Goal: Find specific page/section: Find specific page/section

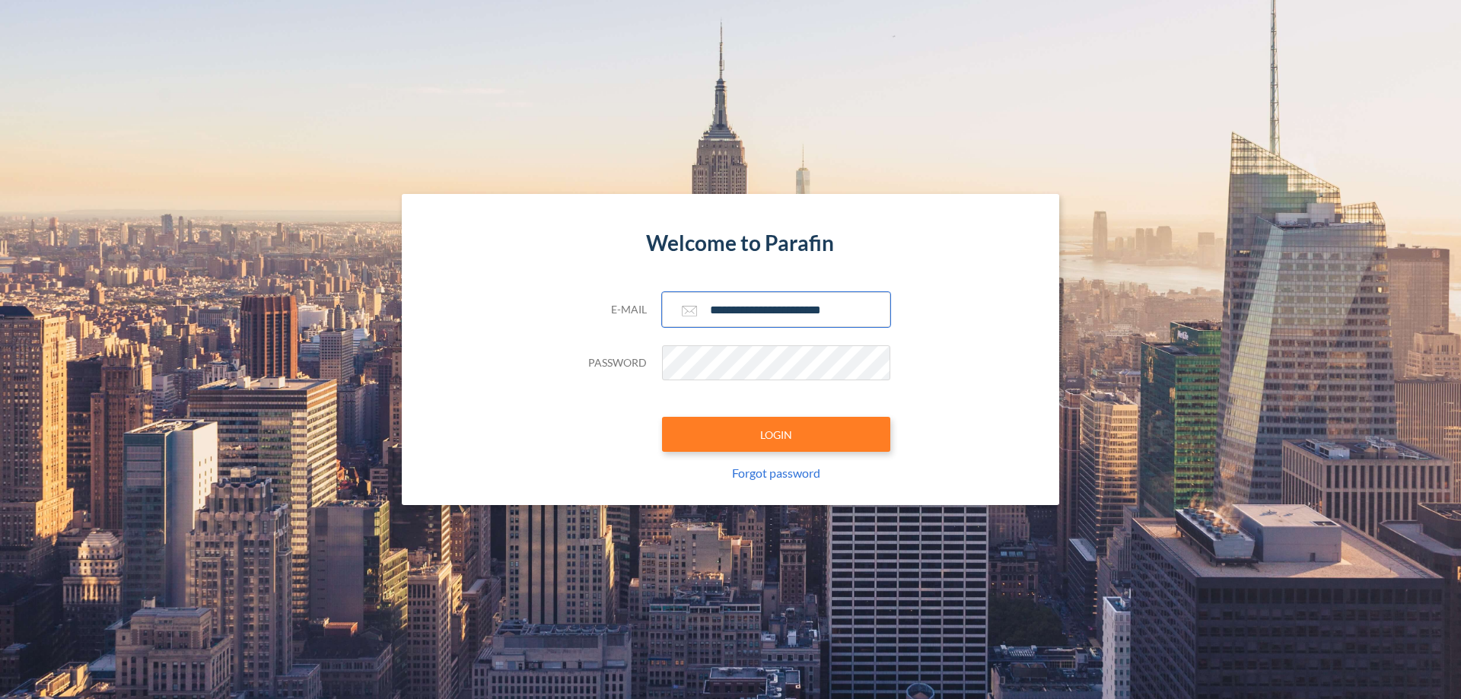
type input "**********"
click at [776, 434] on button "LOGIN" at bounding box center [776, 434] width 228 height 35
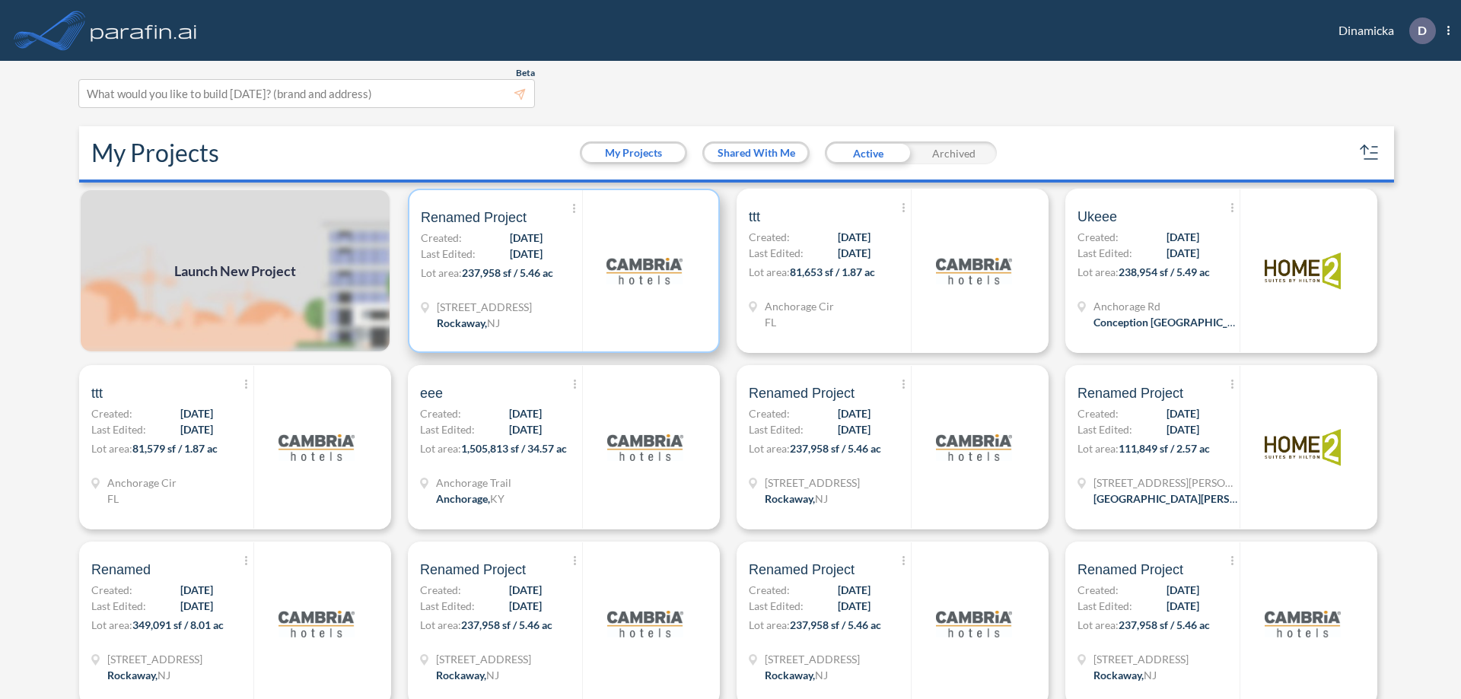
scroll to position [4, 0]
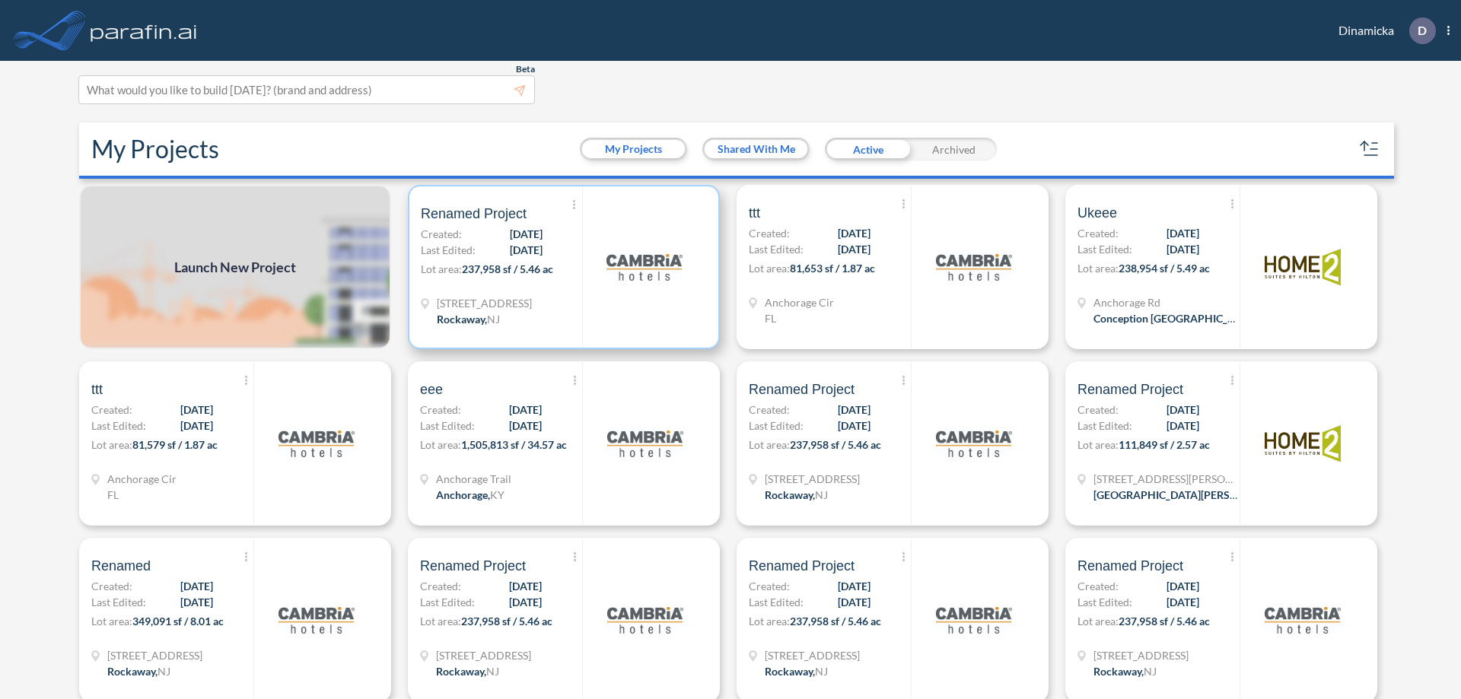
click at [561, 267] on p "Lot area: 237,958 sf / 5.46 ac" at bounding box center [501, 272] width 161 height 22
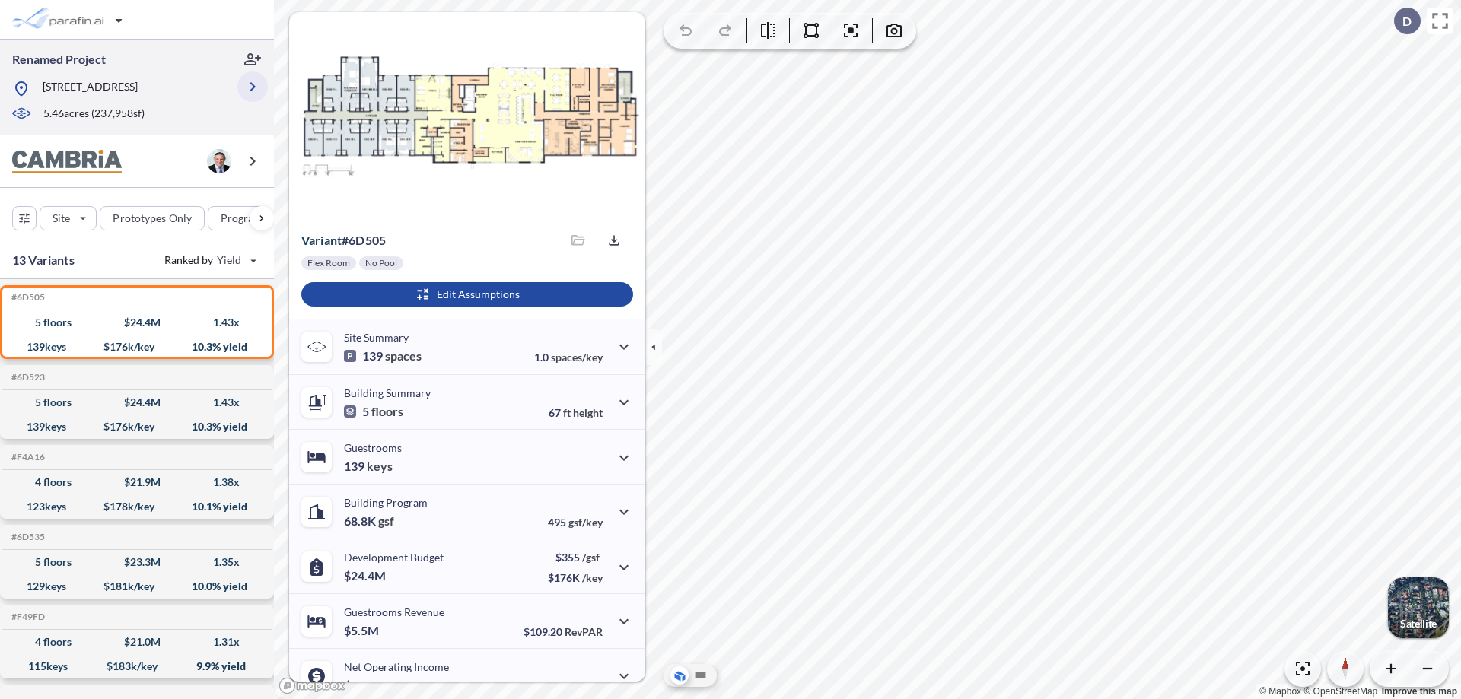
click at [253, 92] on icon "button" at bounding box center [252, 87] width 18 height 18
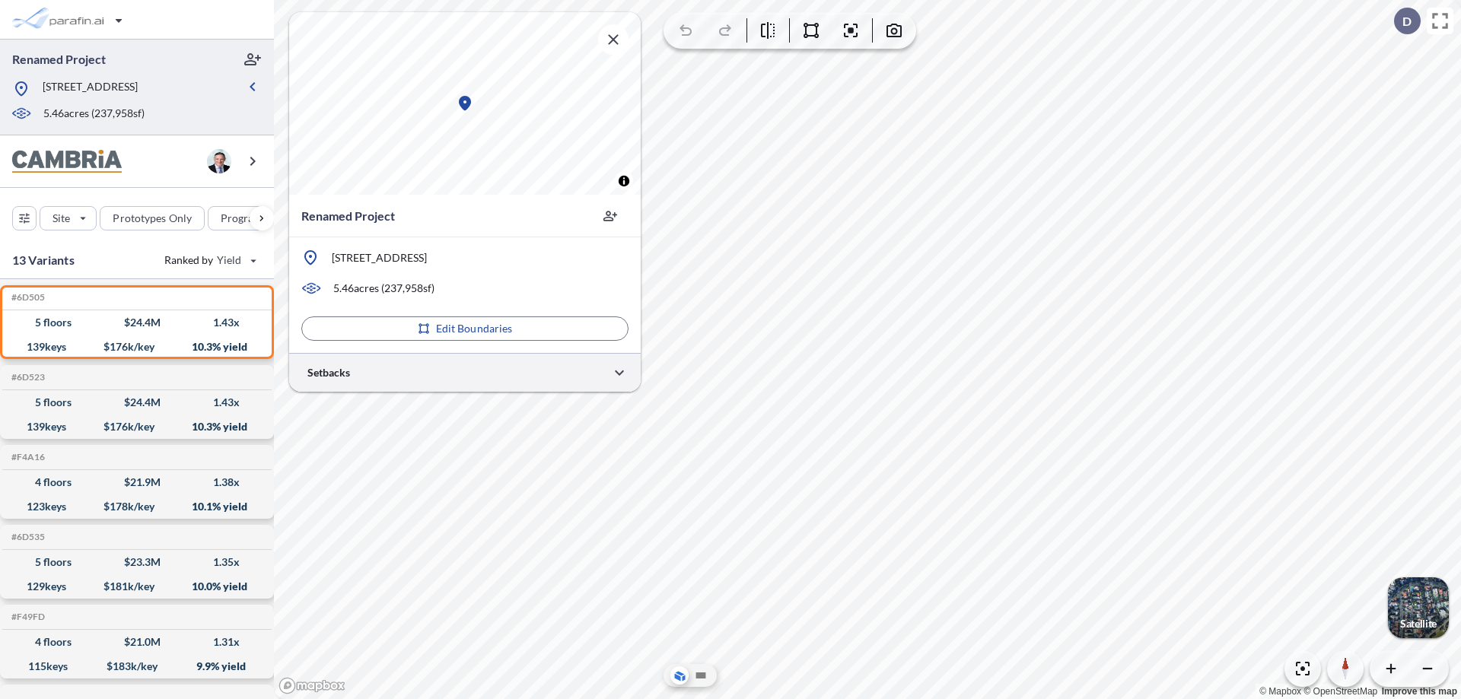
click at [465, 372] on div at bounding box center [465, 372] width 352 height 39
